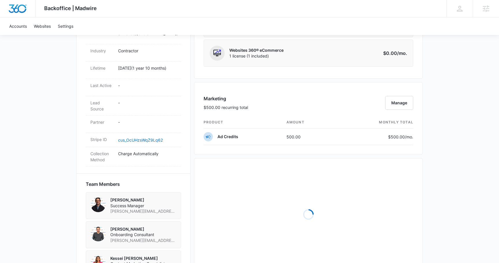
scroll to position [323, 0]
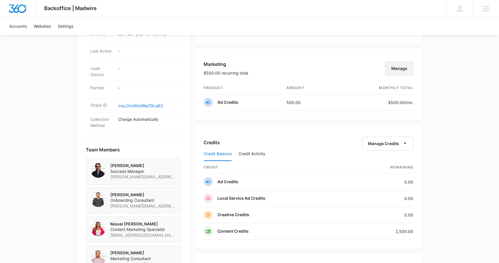
click at [403, 71] on button "Manage" at bounding box center [399, 68] width 28 height 14
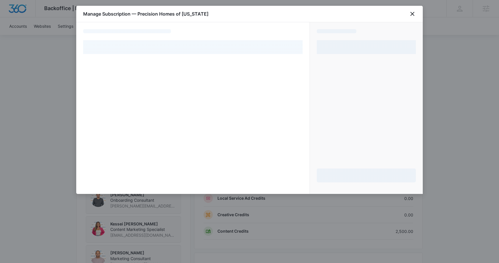
select select "pm_1RbkmrA4n8RTgNjUuNJPkm2r"
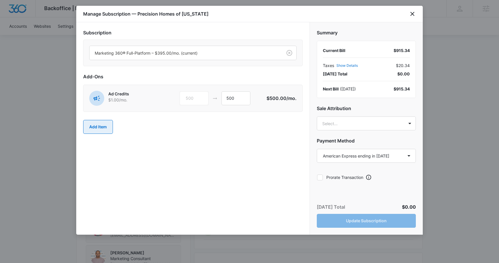
click at [96, 128] on button "Add Item" at bounding box center [98, 127] width 30 height 14
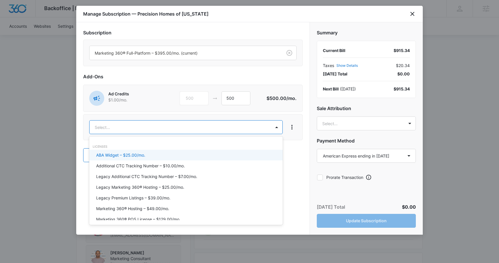
click at [124, 129] on body "Backoffice | Madwire Apps Settings [PERSON_NAME] [PERSON_NAME][EMAIL_ADDRESS][P…" at bounding box center [249, 66] width 499 height 778
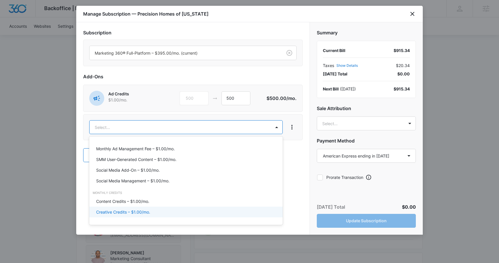
scroll to position [231, 0]
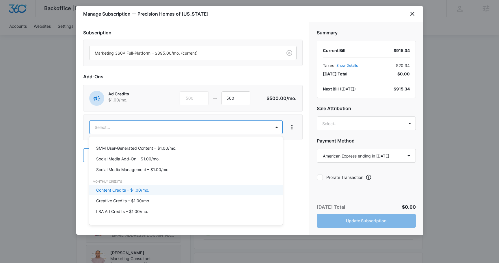
click at [135, 191] on p "Content Credits – $1.00/mo." at bounding box center [122, 190] width 53 height 6
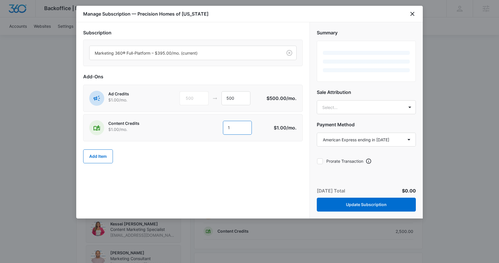
click at [239, 128] on input "1" at bounding box center [237, 128] width 29 height 14
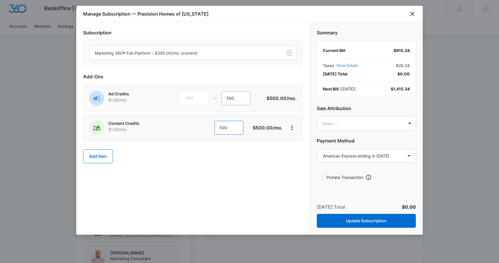
type input "500"
click at [231, 100] on input "500" at bounding box center [235, 98] width 29 height 14
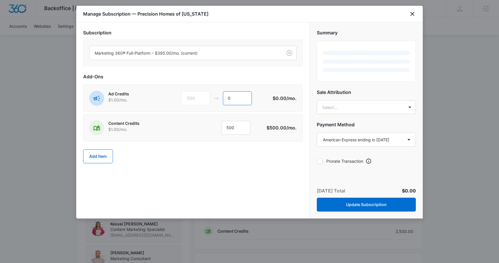
type input "0"
click at [231, 161] on div "Add Item" at bounding box center [192, 155] width 219 height 25
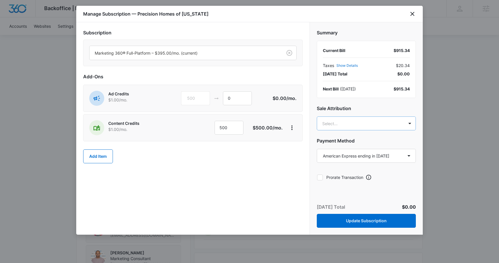
click at [354, 126] on body "Backoffice | Madwire Apps Settings [PERSON_NAME] [PERSON_NAME][EMAIL_ADDRESS][P…" at bounding box center [249, 66] width 499 height 778
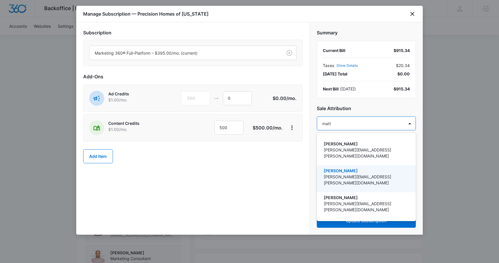
type input "[PERSON_NAME]"
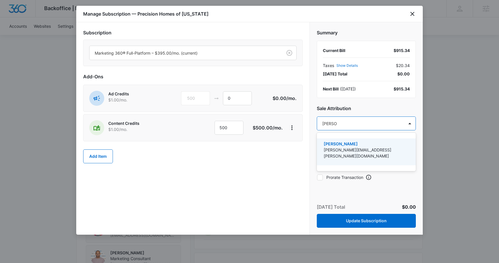
click at [354, 151] on p "[PERSON_NAME][EMAIL_ADDRESS][PERSON_NAME][DOMAIN_NAME]" at bounding box center [366, 153] width 84 height 12
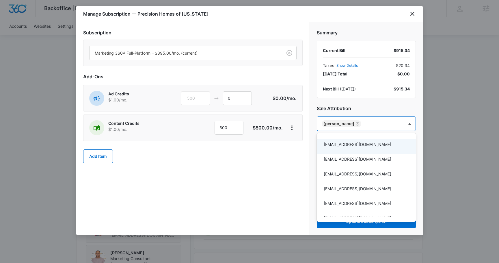
click at [271, 153] on div at bounding box center [249, 131] width 499 height 263
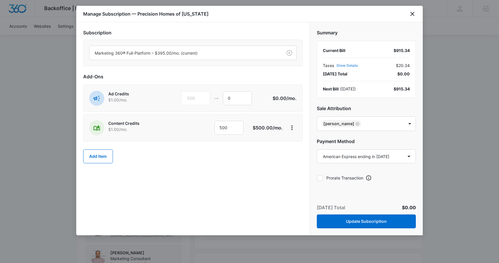
click at [275, 158] on div "Add Item" at bounding box center [192, 155] width 219 height 25
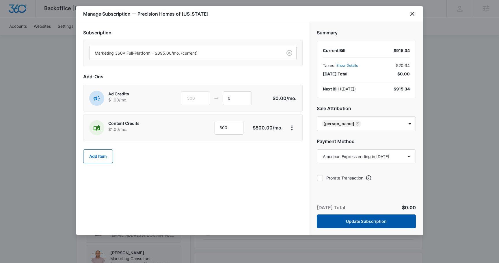
click at [332, 216] on button "Update Subscription" at bounding box center [366, 221] width 99 height 14
